Goal: Task Accomplishment & Management: Complete application form

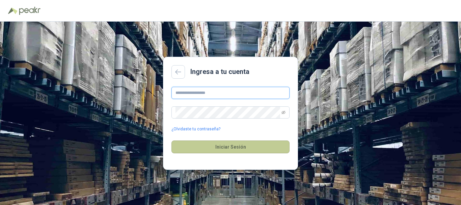
type input "**********"
click at [211, 145] on button "Iniciar Sesión" at bounding box center [230, 146] width 118 height 13
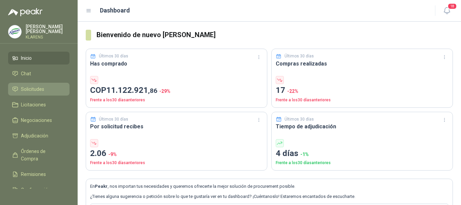
click at [49, 85] on li "Solicitudes" at bounding box center [38, 88] width 53 height 7
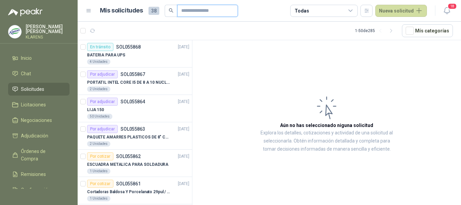
click at [190, 10] on input "text" at bounding box center [204, 10] width 47 height 11
type input "*****"
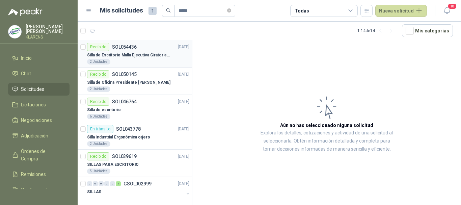
click at [149, 56] on p "Silla de Escritorio Malla Ejecutiva Giratoria Cromada con Reposabrazos Fijo Neg…" at bounding box center [129, 55] width 84 height 6
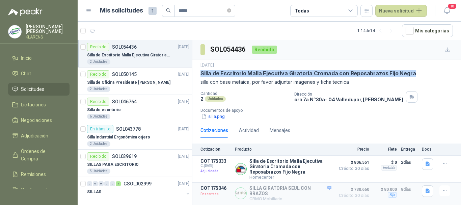
drag, startPoint x: 201, startPoint y: 74, endPoint x: 432, endPoint y: 73, distance: 231.0
click at [432, 73] on div "Silla de Escritorio Malla Ejecutiva Giratoria Cromada con Reposabrazos Fijo Neg…" at bounding box center [326, 73] width 252 height 7
copy p "Silla de Escritorio Malla Ejecutiva Giratoria Cromada con Reposabrazos Fijo Neg…"
click at [341, 59] on div "[DATE] Silla de Escritorio Malla Ejecutiva Giratoria Cromada con Reposabrazos F…" at bounding box center [326, 90] width 268 height 63
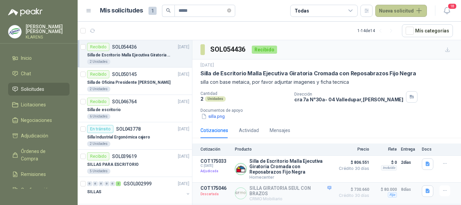
click at [403, 15] on button "Nueva solicitud" at bounding box center [401, 11] width 52 height 12
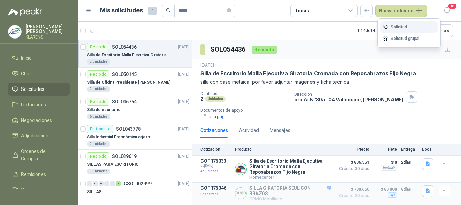
click at [398, 28] on link "Solicitud" at bounding box center [408, 27] width 57 height 12
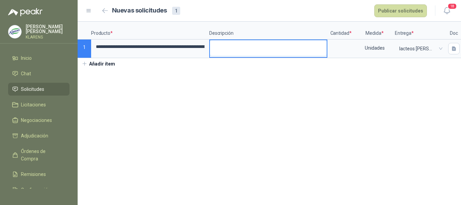
click at [235, 51] on textarea at bounding box center [268, 48] width 117 height 16
type textarea "*"
type textarea "**"
type textarea "*"
